Goal: Information Seeking & Learning: Check status

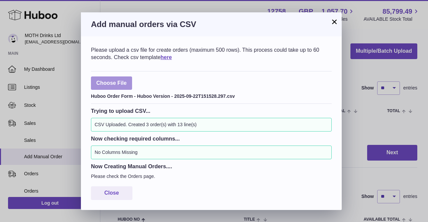
click at [125, 87] on label at bounding box center [111, 84] width 41 height 14
click at [127, 80] on input "file" at bounding box center [127, 80] width 0 height 0
type input "**********"
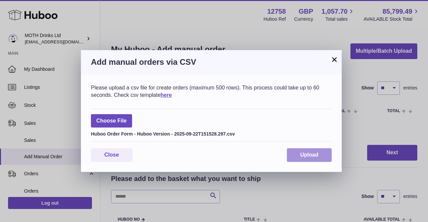
click at [305, 156] on span "Upload" at bounding box center [309, 155] width 18 height 6
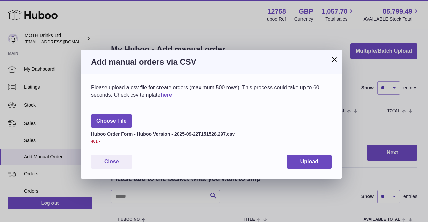
click at [333, 60] on button "×" at bounding box center [335, 60] width 8 height 8
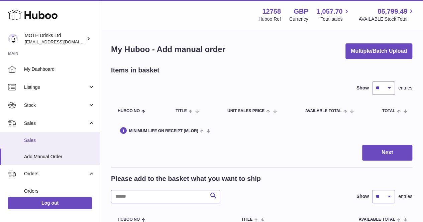
click at [39, 137] on link "Sales" at bounding box center [50, 140] width 100 height 16
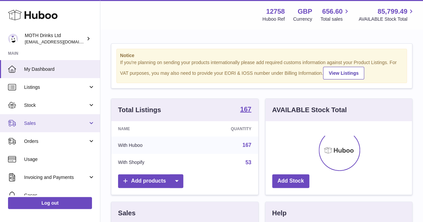
scroll to position [104, 147]
click at [39, 122] on span "Sales" at bounding box center [56, 123] width 64 height 6
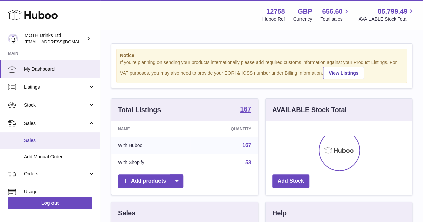
click at [35, 144] on span "Sales" at bounding box center [59, 141] width 71 height 6
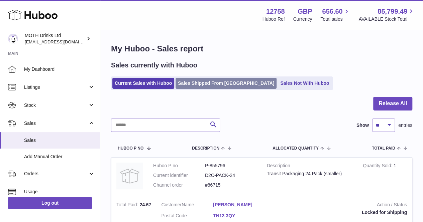
click at [216, 87] on link "Sales Shipped From Huboo" at bounding box center [226, 83] width 101 height 11
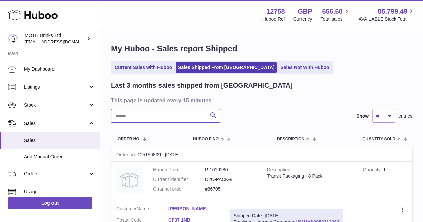
click at [162, 114] on input "text" at bounding box center [165, 115] width 109 height 13
paste input "*******"
type input "*******"
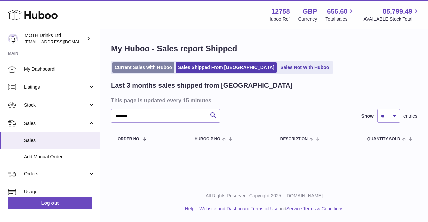
click at [143, 67] on link "Current Sales with Huboo" at bounding box center [143, 67] width 62 height 11
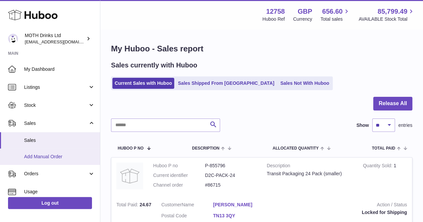
click at [56, 156] on span "Add Manual Order" at bounding box center [59, 157] width 71 height 6
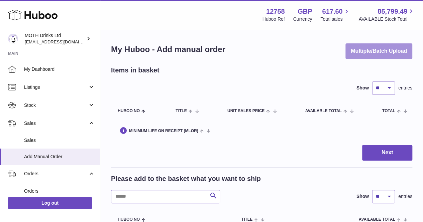
click at [383, 52] on button "Multiple/Batch Upload" at bounding box center [379, 51] width 67 height 16
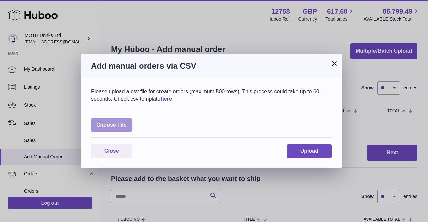
click at [125, 120] on label at bounding box center [111, 125] width 41 height 14
click at [127, 122] on input "file" at bounding box center [127, 122] width 0 height 0
type input "**********"
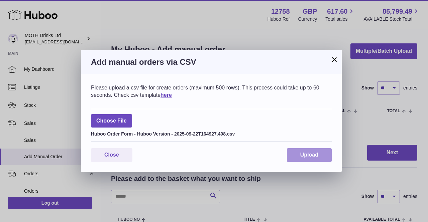
click at [305, 150] on button "Upload" at bounding box center [309, 156] width 45 height 14
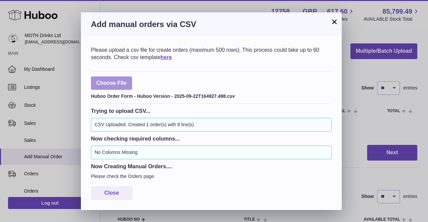
click at [112, 83] on label at bounding box center [111, 84] width 41 height 14
click at [127, 80] on input "file" at bounding box center [127, 80] width 0 height 0
type input "**********"
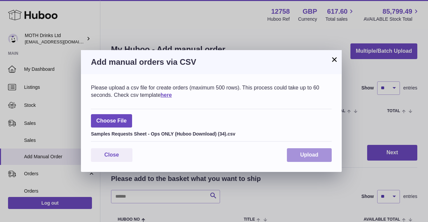
click at [308, 158] on button "Upload" at bounding box center [309, 156] width 45 height 14
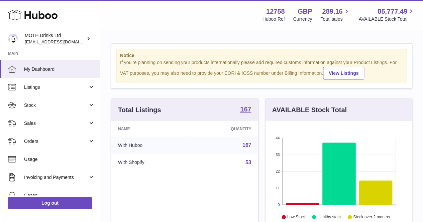
scroll to position [104, 147]
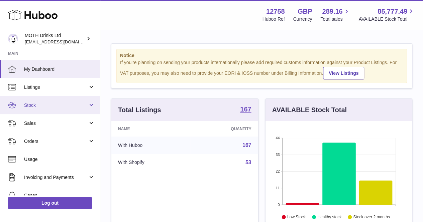
click at [49, 101] on link "Stock" at bounding box center [50, 105] width 100 height 18
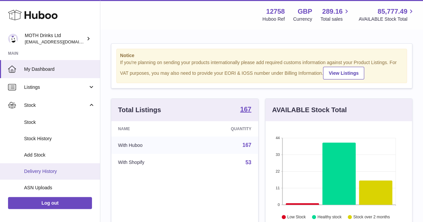
click at [53, 165] on link "Delivery History" at bounding box center [50, 172] width 100 height 16
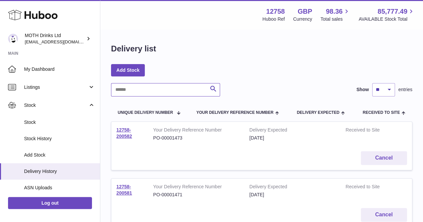
click at [146, 86] on input "text" at bounding box center [165, 89] width 109 height 13
paste input "**********"
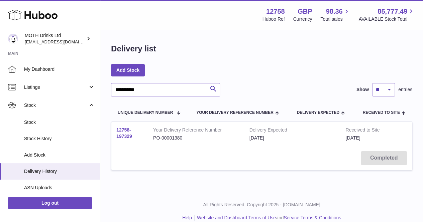
click at [125, 130] on link "12758-197329" at bounding box center [124, 133] width 16 height 12
drag, startPoint x: 153, startPoint y: 95, endPoint x: 112, endPoint y: 92, distance: 40.6
click at [112, 92] on input "**********" at bounding box center [165, 89] width 109 height 13
paste input "text"
click at [120, 132] on link "12758-197534" at bounding box center [124, 133] width 16 height 12
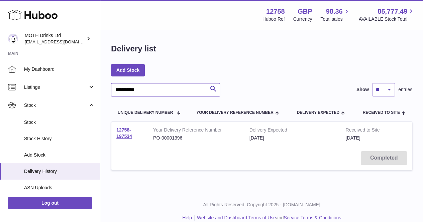
drag, startPoint x: 160, startPoint y: 95, endPoint x: 103, endPoint y: 90, distance: 57.1
click at [103, 90] on div "**********" at bounding box center [261, 111] width 323 height 162
paste input "*"
type input "*"
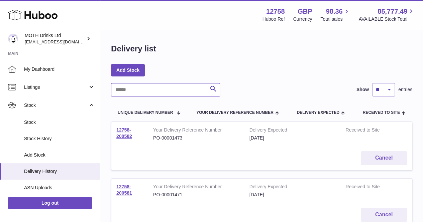
paste input "**********"
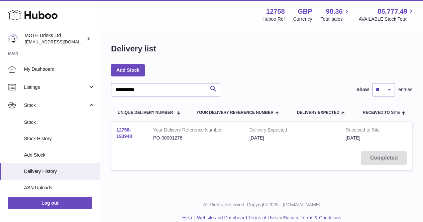
click at [128, 135] on link "12758-193948" at bounding box center [124, 133] width 16 height 12
drag, startPoint x: 166, startPoint y: 86, endPoint x: 100, endPoint y: 92, distance: 66.2
click at [100, 92] on div "**********" at bounding box center [261, 111] width 323 height 162
paste input "text"
type input "**********"
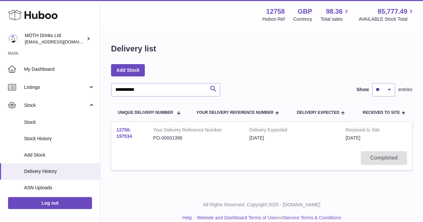
click at [126, 134] on link "12758-197534" at bounding box center [124, 133] width 16 height 12
drag, startPoint x: 155, startPoint y: 88, endPoint x: 103, endPoint y: 89, distance: 52.5
click at [103, 89] on div "**********" at bounding box center [261, 111] width 323 height 162
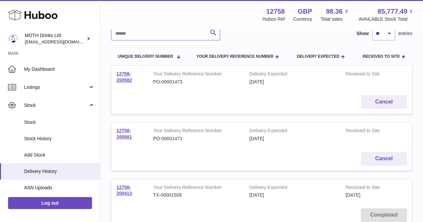
scroll to position [78, 0]
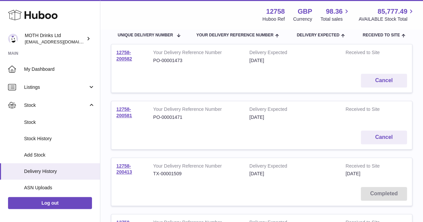
click at [202, 73] on td "Cancel" at bounding box center [261, 81] width 301 height 24
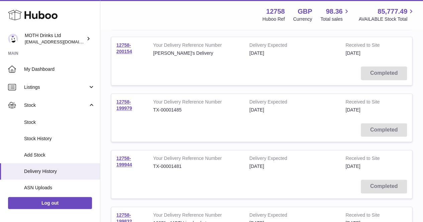
scroll to position [534, 0]
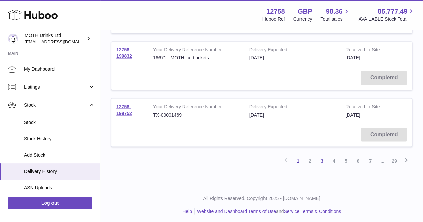
click at [319, 160] on link "3" at bounding box center [322, 161] width 12 height 12
click at [332, 160] on link "4" at bounding box center [334, 161] width 12 height 12
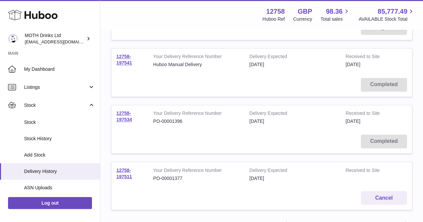
scroll to position [469, 0]
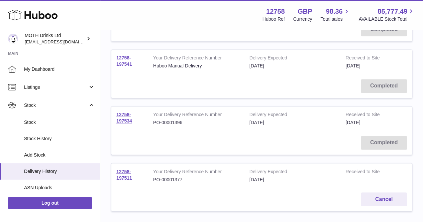
click at [122, 60] on link "12758-197541" at bounding box center [124, 61] width 16 height 12
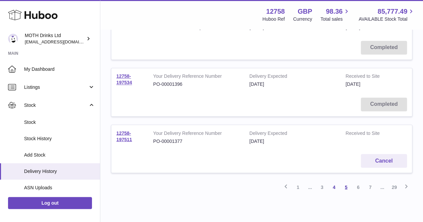
click at [345, 187] on link "5" at bounding box center [346, 187] width 12 height 12
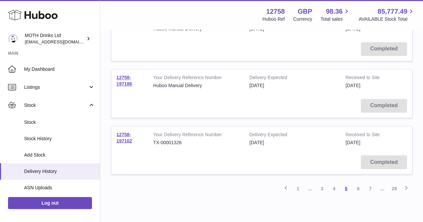
scroll to position [508, 0]
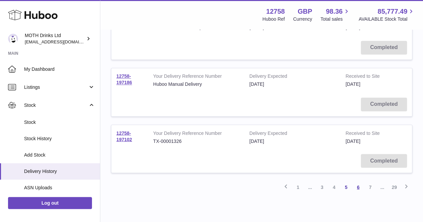
click at [361, 186] on link "6" at bounding box center [358, 187] width 12 height 12
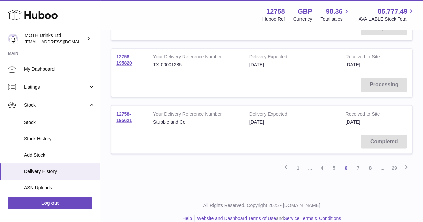
scroll to position [528, 0]
click at [331, 166] on link "5" at bounding box center [334, 168] width 12 height 12
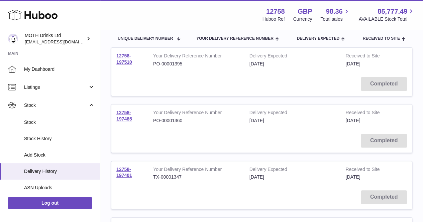
scroll to position [74, 0]
click at [126, 119] on link "12758-197485" at bounding box center [124, 116] width 16 height 12
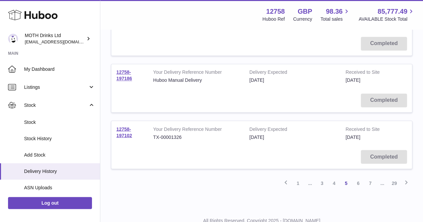
scroll to position [534, 0]
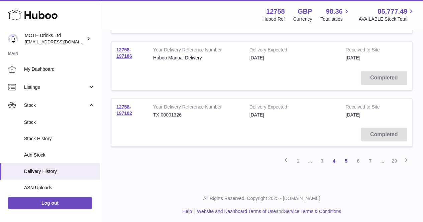
click at [335, 159] on link "4" at bounding box center [334, 161] width 12 height 12
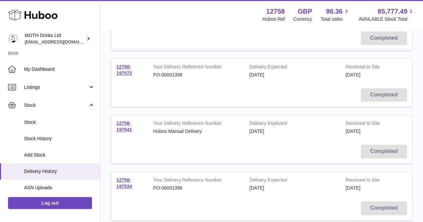
scroll to position [396, 0]
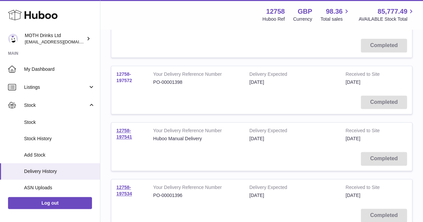
click at [120, 79] on link "12758-197572" at bounding box center [124, 78] width 16 height 12
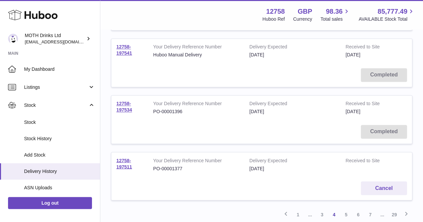
scroll to position [480, 0]
click at [125, 162] on td "12758-197511" at bounding box center [129, 165] width 37 height 24
click at [124, 165] on link "12758-197511" at bounding box center [124, 164] width 16 height 12
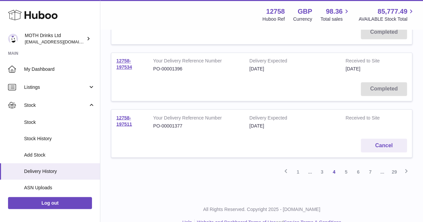
scroll to position [534, 0]
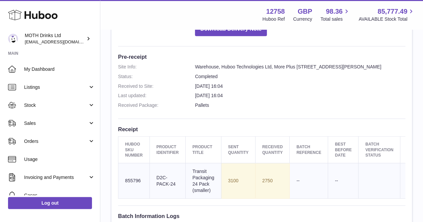
scroll to position [157, 0]
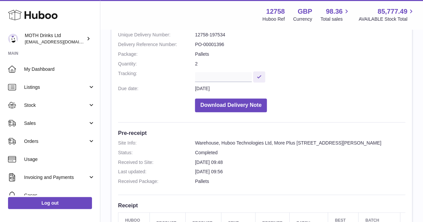
scroll to position [41, 0]
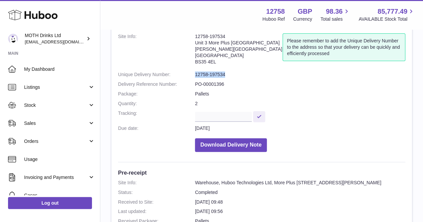
drag, startPoint x: 191, startPoint y: 75, endPoint x: 228, endPoint y: 74, distance: 36.8
click at [228, 74] on dl "Site Info: 12758-197534 Unit 3 More Plus Central Park Hudson Avenue Severn Beac…" at bounding box center [261, 94] width 287 height 122
copy dl "12758-197534"
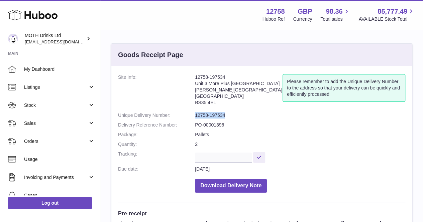
copy dl "12758-197534"
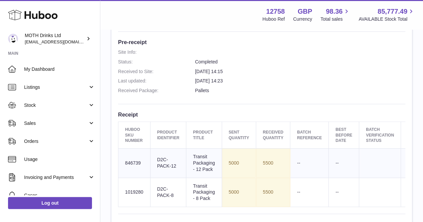
scroll to position [171, 0]
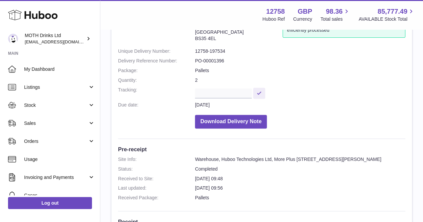
scroll to position [67, 0]
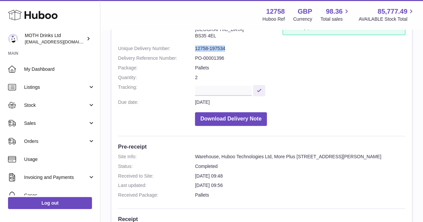
drag, startPoint x: 225, startPoint y: 49, endPoint x: 193, endPoint y: 47, distance: 32.2
click at [193, 47] on dl "Site Info: 12758-197534 Unit 3 More Plus [STREET_ADDRESS][PERSON_NAME] Please r…" at bounding box center [261, 68] width 287 height 122
copy dl "12758-197534"
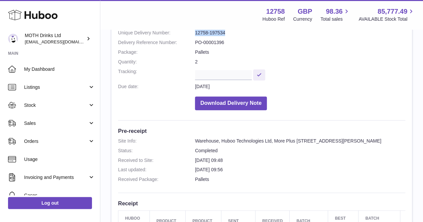
scroll to position [82, 0]
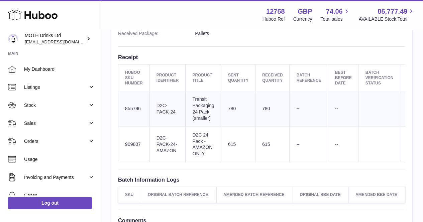
scroll to position [210, 0]
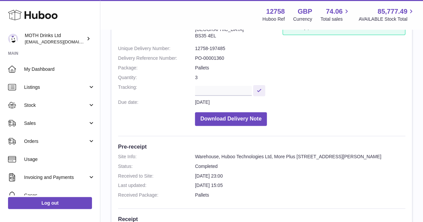
scroll to position [31, 0]
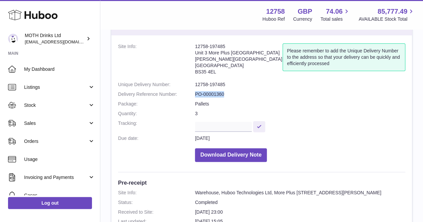
drag, startPoint x: 228, startPoint y: 95, endPoint x: 193, endPoint y: 90, distance: 34.7
click at [193, 90] on dl "Site Info: 12758-197485 Unit 3 More Plus [STREET_ADDRESS][PERSON_NAME] Please r…" at bounding box center [261, 104] width 287 height 122
copy dl "PO-00001360"
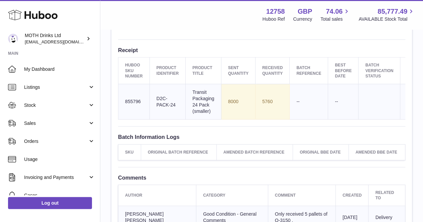
scroll to position [238, 0]
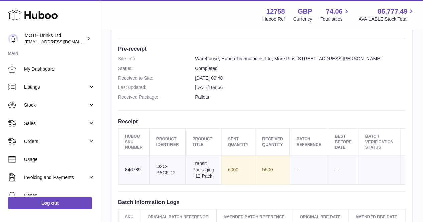
scroll to position [165, 0]
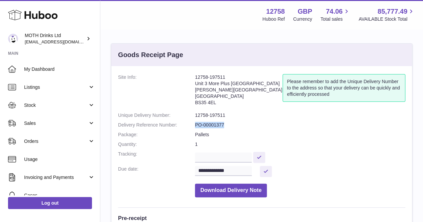
drag, startPoint x: 228, startPoint y: 124, endPoint x: 193, endPoint y: 123, distance: 35.5
click at [193, 123] on dl "**********" at bounding box center [261, 137] width 287 height 127
copy dl "PO-00001377"
